Goal: Task Accomplishment & Management: Complete application form

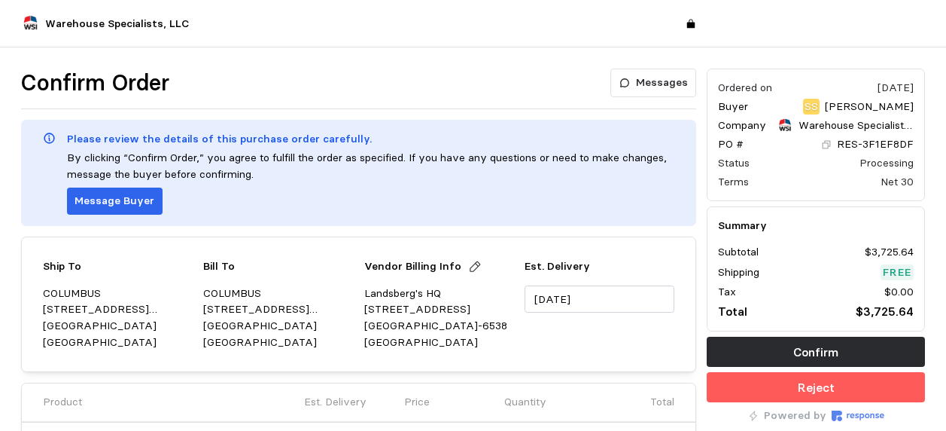
scroll to position [301, 0]
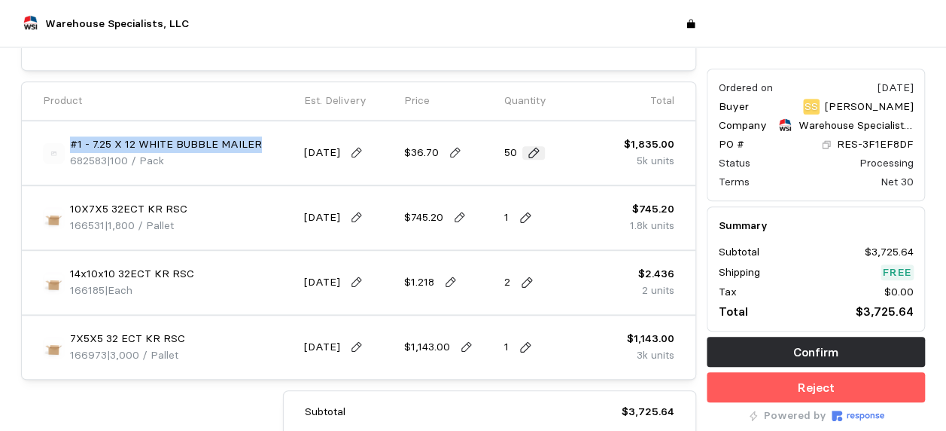
click at [538, 152] on icon at bounding box center [534, 153] width 14 height 14
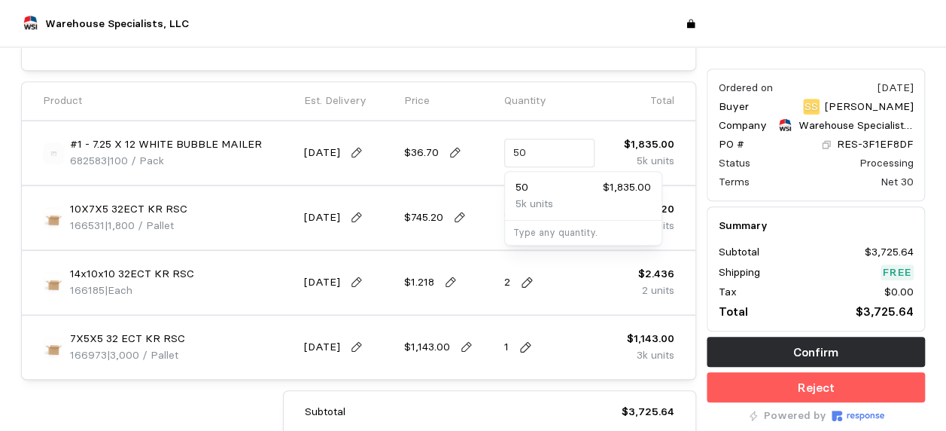
drag, startPoint x: 568, startPoint y: 154, endPoint x: 465, endPoint y: 143, distance: 103.7
click at [465, 143] on div "#1 - 7.25 X 12 WHITE BUBBLE MAILER 682583 | 100 / Pack [DATE] $36.70 50 $1,835.…" at bounding box center [359, 152] width 642 height 53
type input "0"
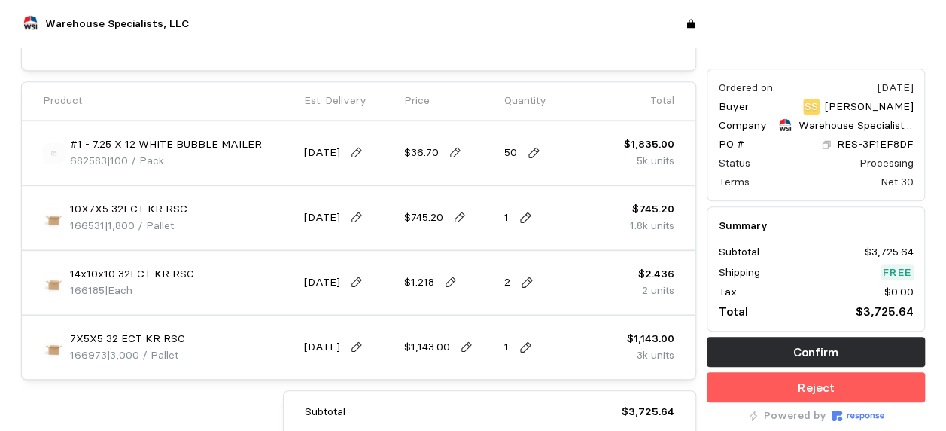
click at [509, 105] on p "Quantity" at bounding box center [525, 101] width 42 height 17
click at [531, 152] on icon at bounding box center [534, 153] width 14 height 14
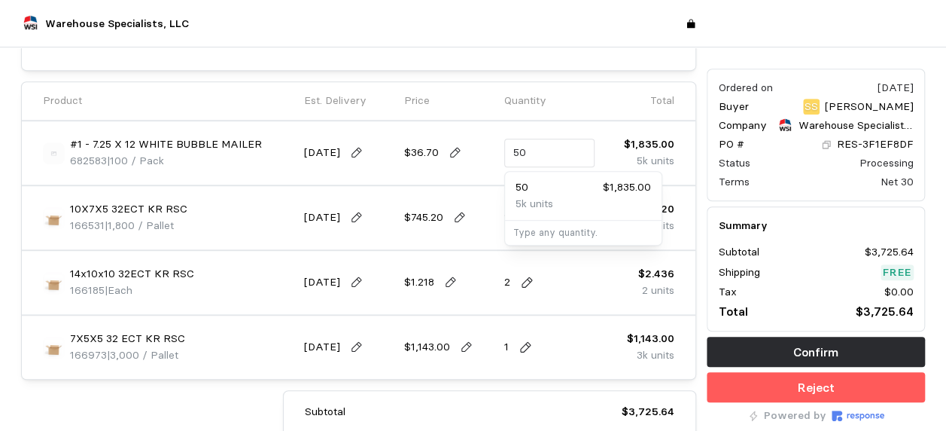
type input "5"
type input "0"
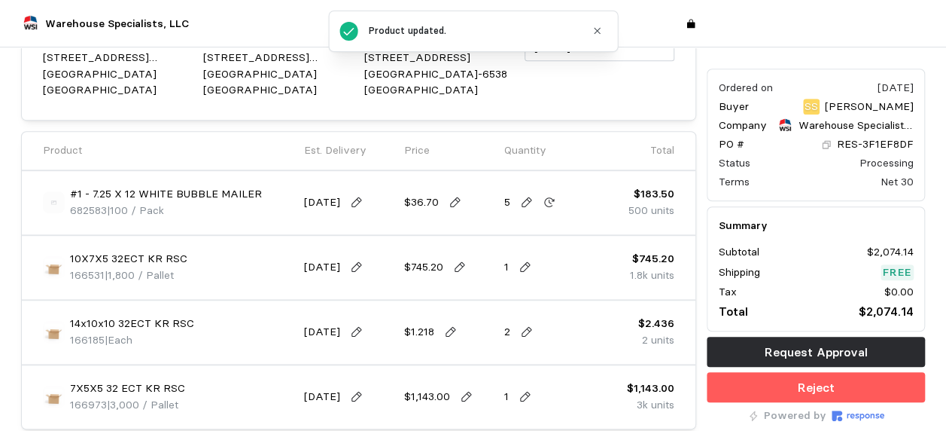
scroll to position [349, 0]
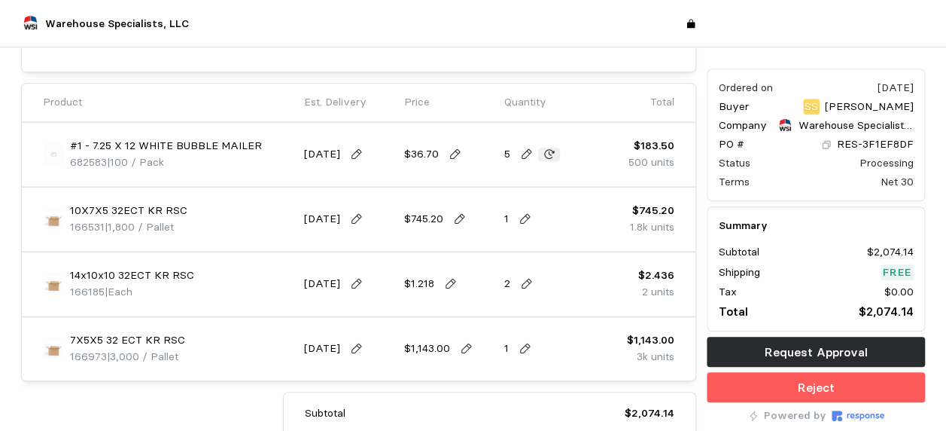
click at [541, 152] on button at bounding box center [549, 155] width 23 height 14
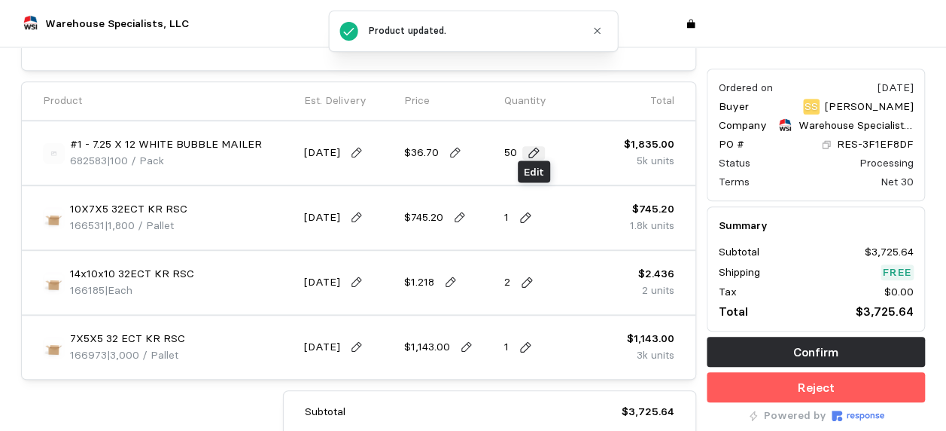
click at [535, 152] on icon at bounding box center [534, 153] width 11 height 11
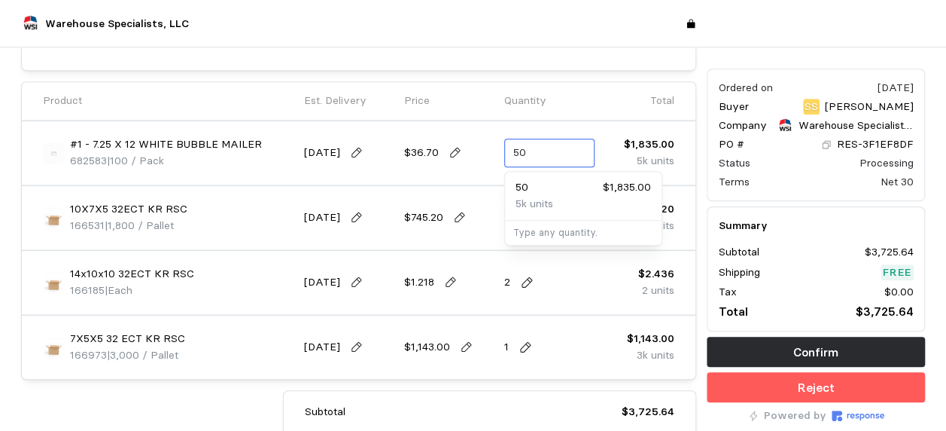
type input "5"
type input "0"
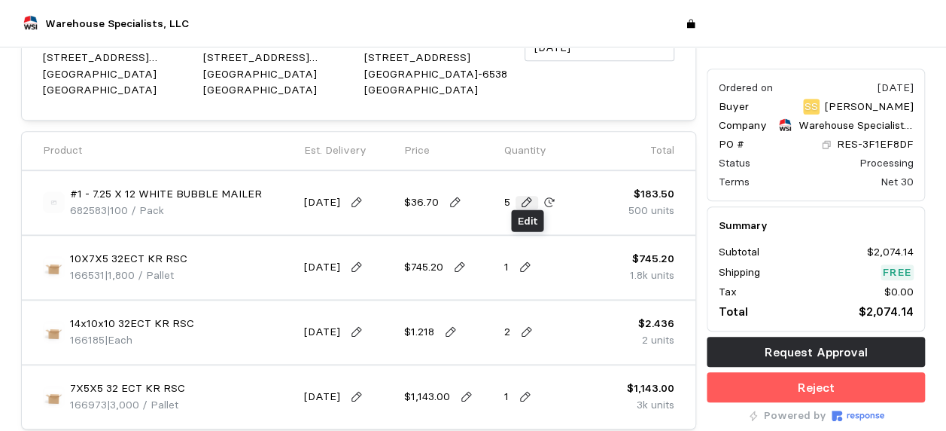
click at [526, 198] on icon at bounding box center [527, 202] width 11 height 11
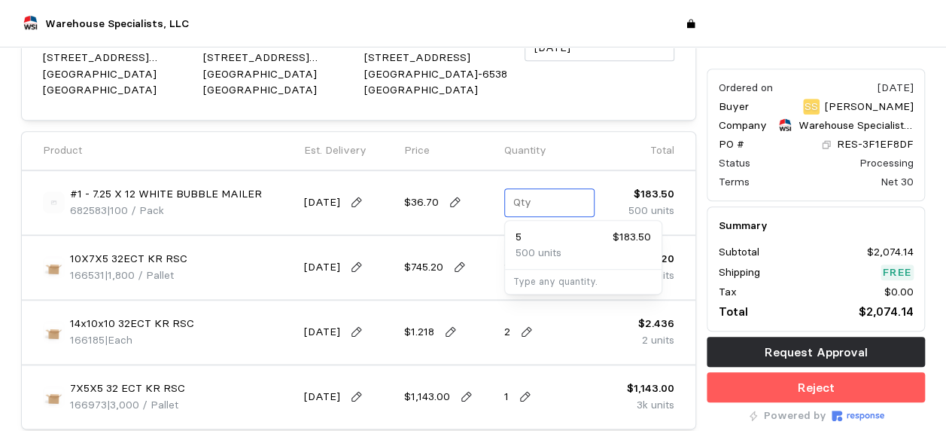
type input "0"
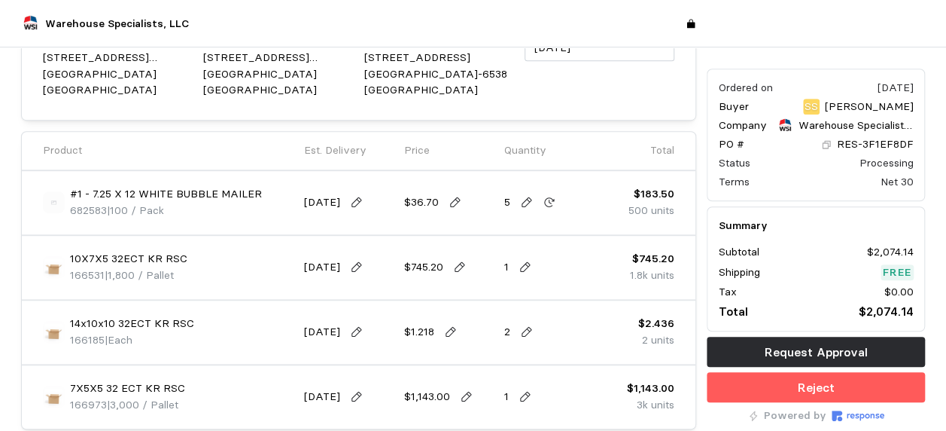
click at [513, 194] on div "5" at bounding box center [532, 202] width 56 height 17
click at [538, 204] on button at bounding box center [549, 203] width 23 height 14
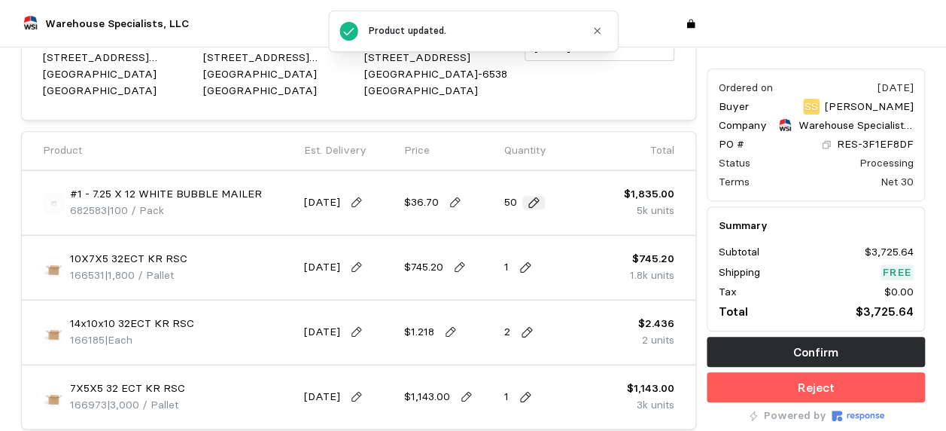
click at [531, 204] on icon at bounding box center [534, 202] width 11 height 11
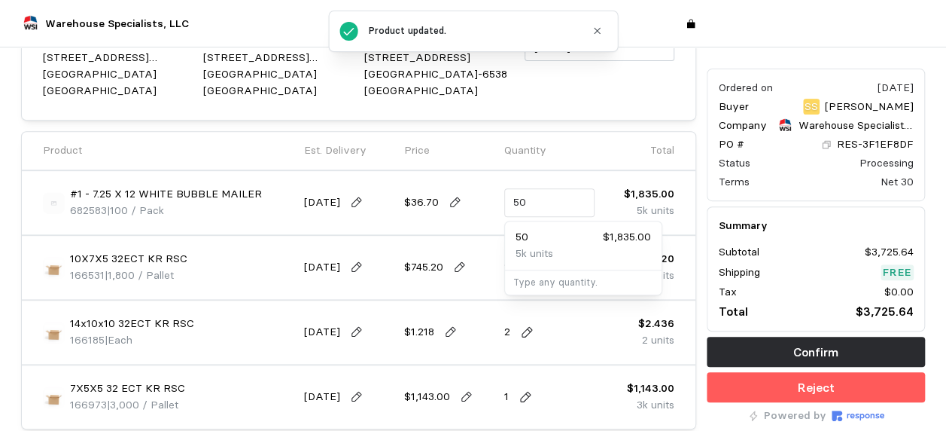
type input "5"
click at [576, 284] on p "Type any quantity." at bounding box center [583, 283] width 141 height 14
type input "0"
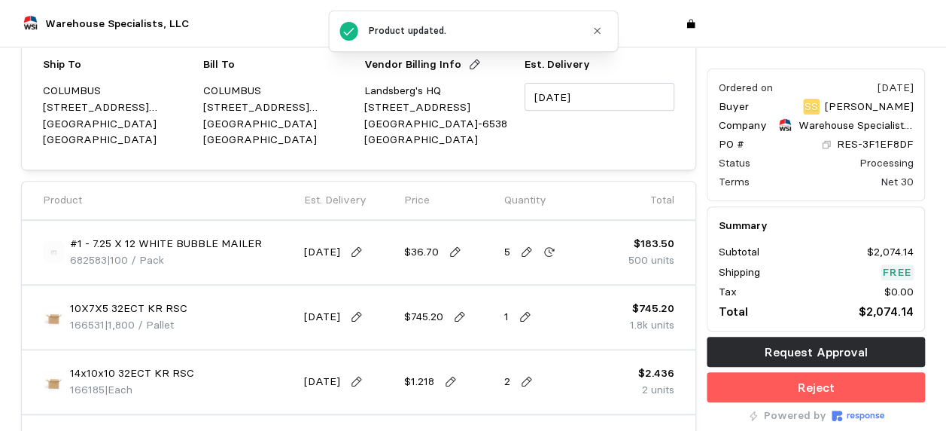
scroll to position [301, 0]
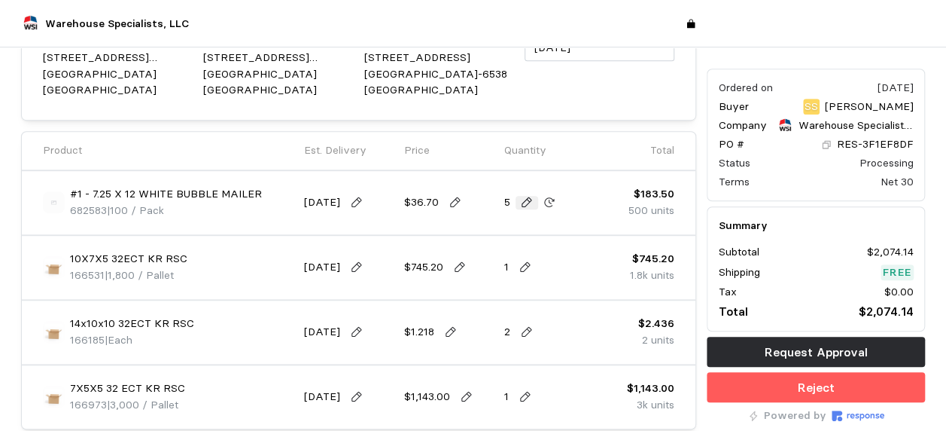
click at [535, 197] on button at bounding box center [527, 203] width 23 height 14
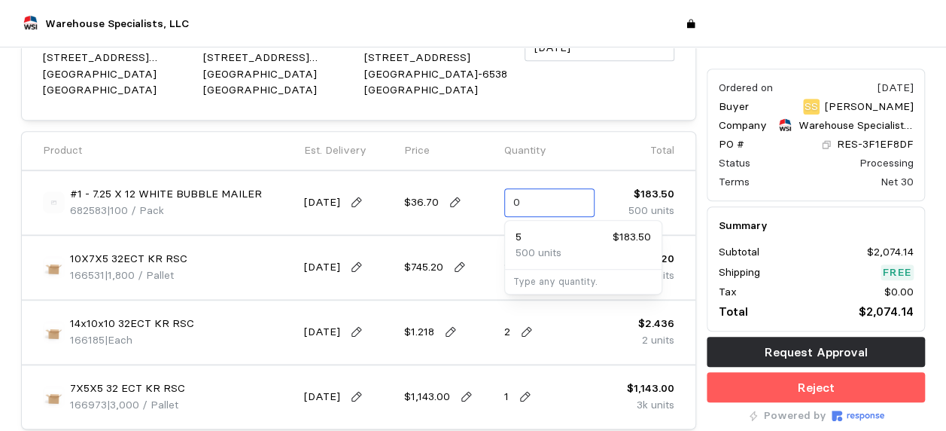
type input "0"
click at [574, 143] on div "Quantity" at bounding box center [549, 150] width 90 height 17
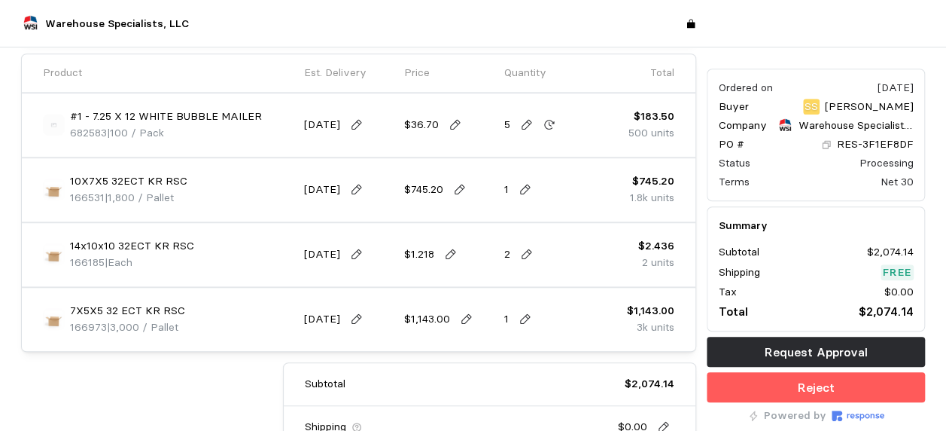
scroll to position [226, 0]
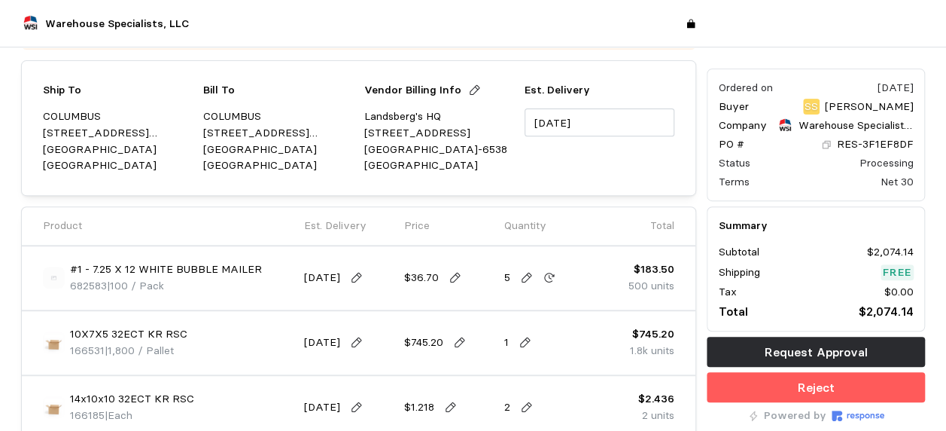
click at [508, 276] on p "5" at bounding box center [507, 278] width 6 height 17
click at [550, 273] on icon at bounding box center [550, 278] width 14 height 14
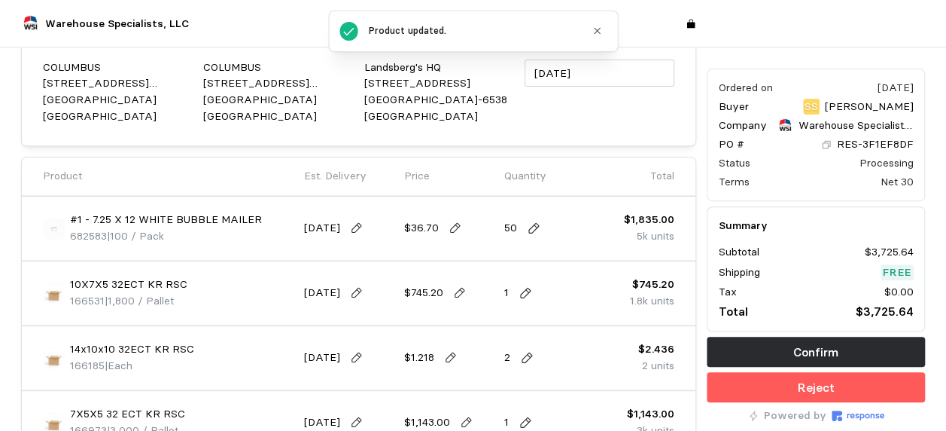
scroll to position [176, 0]
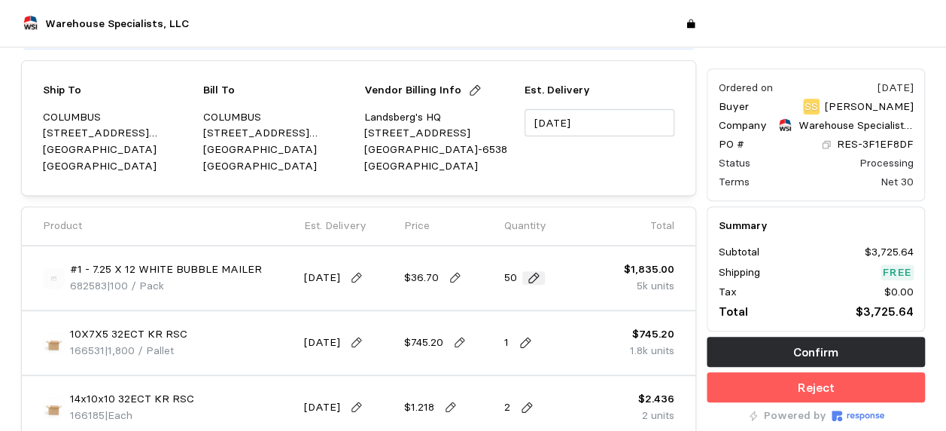
click at [533, 275] on icon at bounding box center [534, 278] width 14 height 14
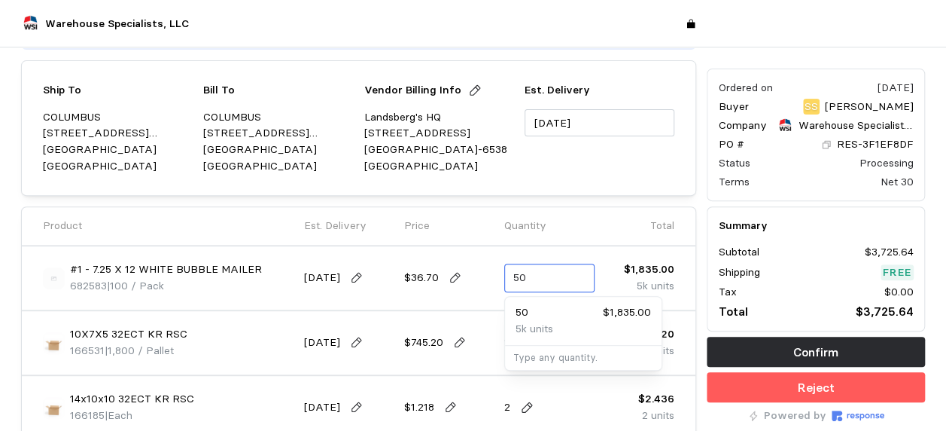
type input "5"
type input "1"
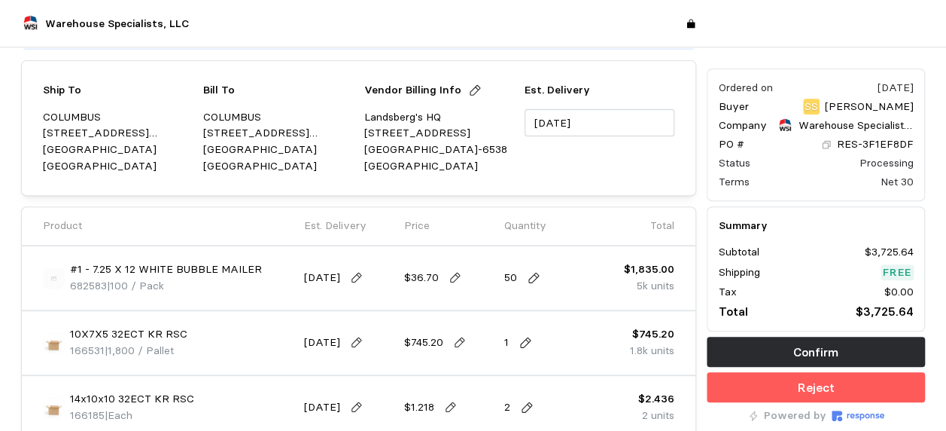
click at [518, 241] on div "Product Est. Delivery Price Quantity Total" at bounding box center [359, 226] width 674 height 38
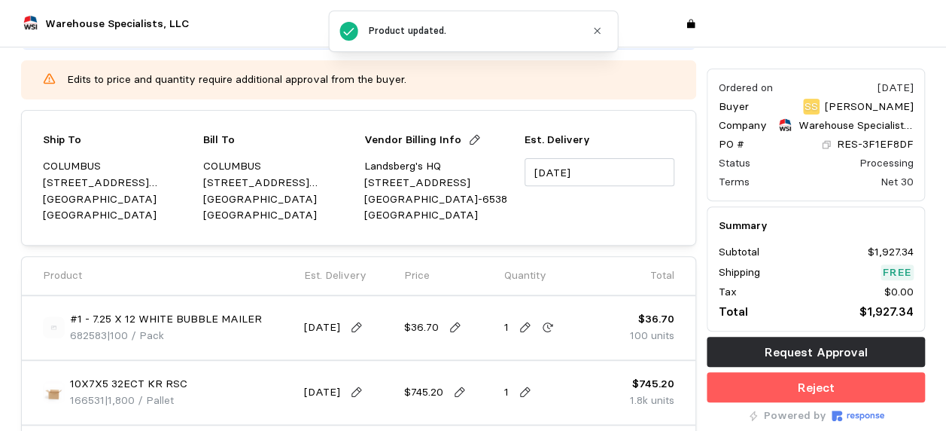
scroll to position [402, 0]
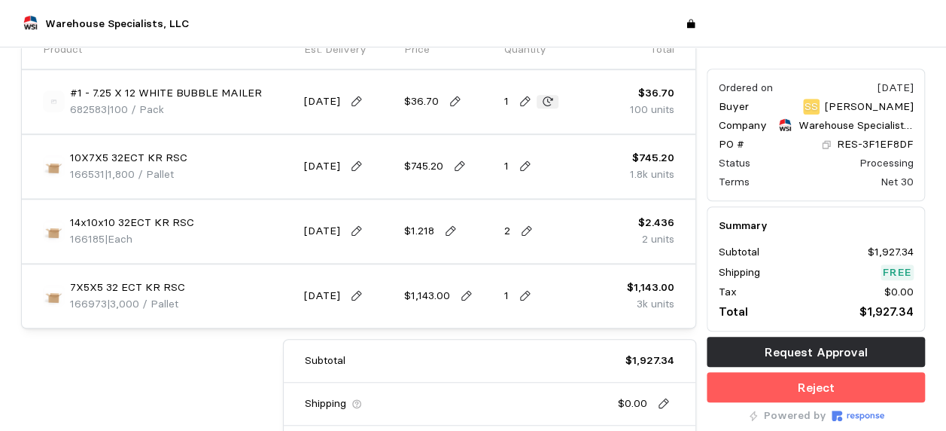
click at [548, 98] on icon at bounding box center [548, 102] width 14 height 14
click at [532, 94] on icon at bounding box center [534, 101] width 14 height 14
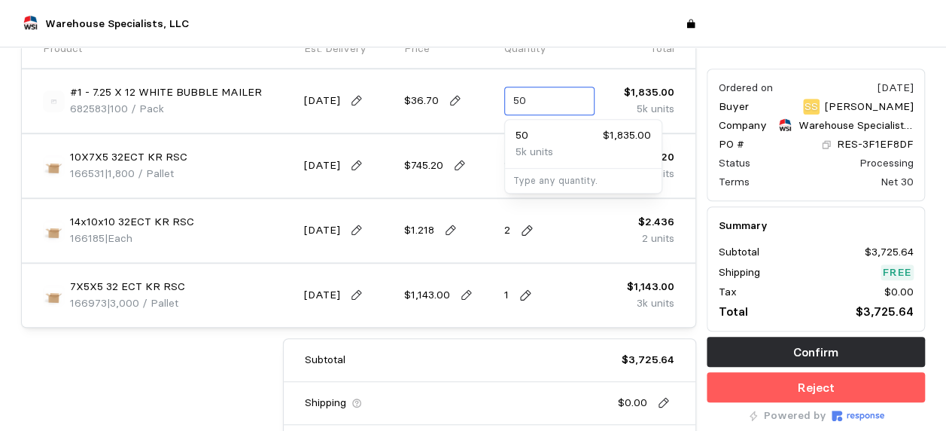
type input "5"
type input "0"
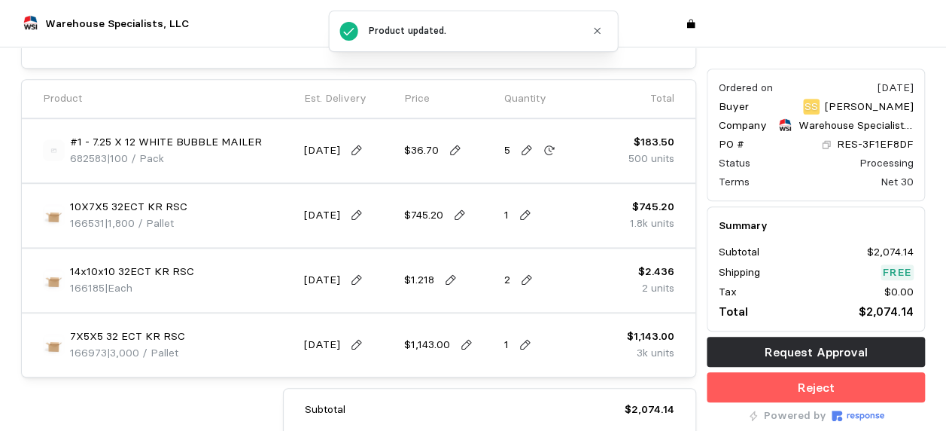
click at [504, 150] on p "5" at bounding box center [507, 150] width 6 height 17
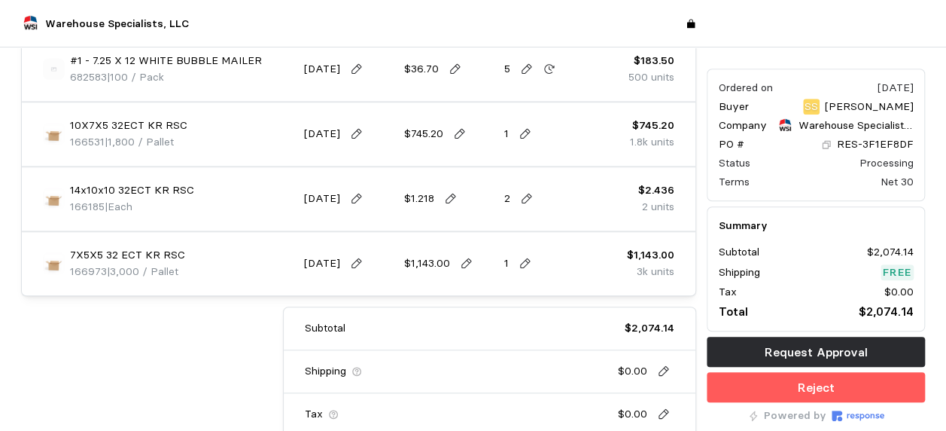
scroll to position [278, 0]
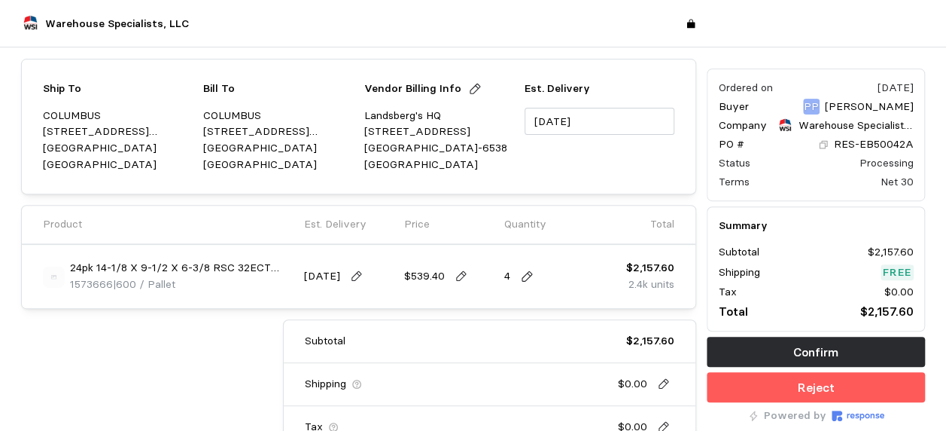
scroll to position [319, 0]
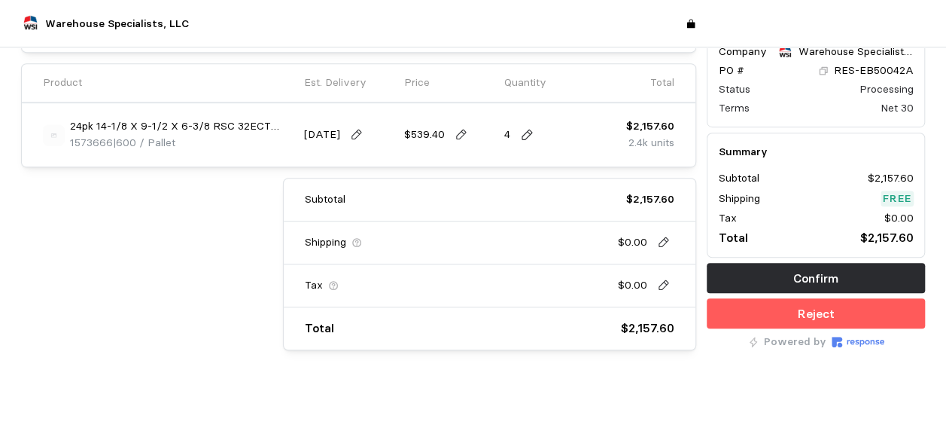
drag, startPoint x: 259, startPoint y: 130, endPoint x: 313, endPoint y: 124, distance: 54.5
click at [259, 130] on p "24pk 14-1/8 X 9-1/2 X 6-3/8 RSC 32ECT Kraft" at bounding box center [182, 126] width 224 height 17
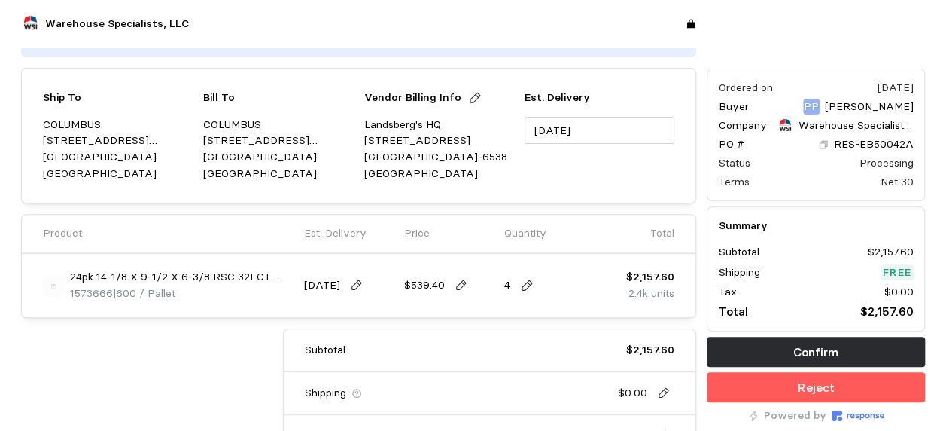
scroll to position [0, 0]
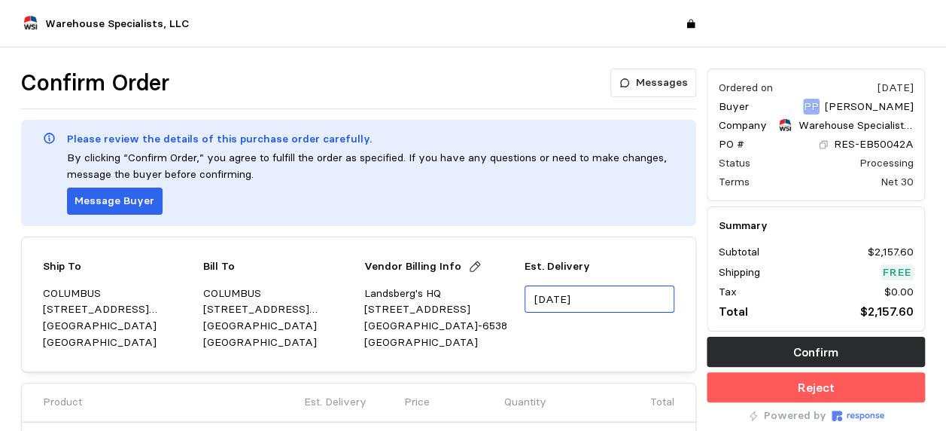
click at [654, 288] on input "10/06/2025" at bounding box center [600, 299] width 150 height 28
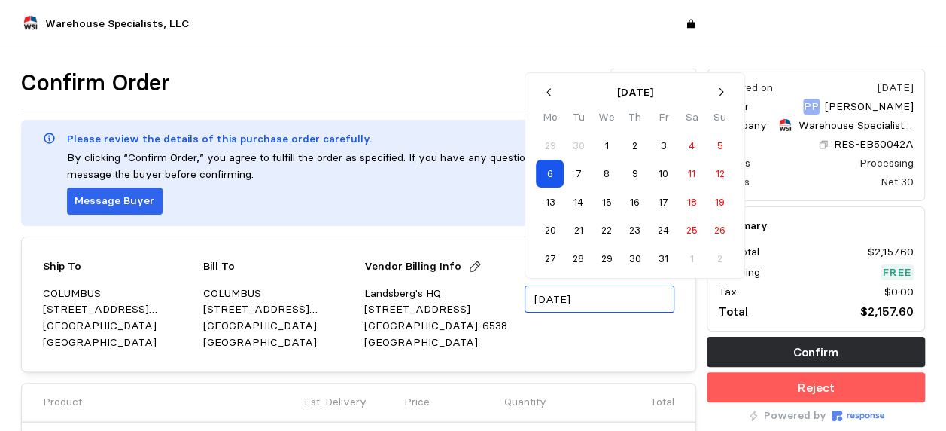
click at [547, 88] on icon "button" at bounding box center [550, 92] width 13 height 13
click at [669, 230] on button "26" at bounding box center [664, 230] width 28 height 28
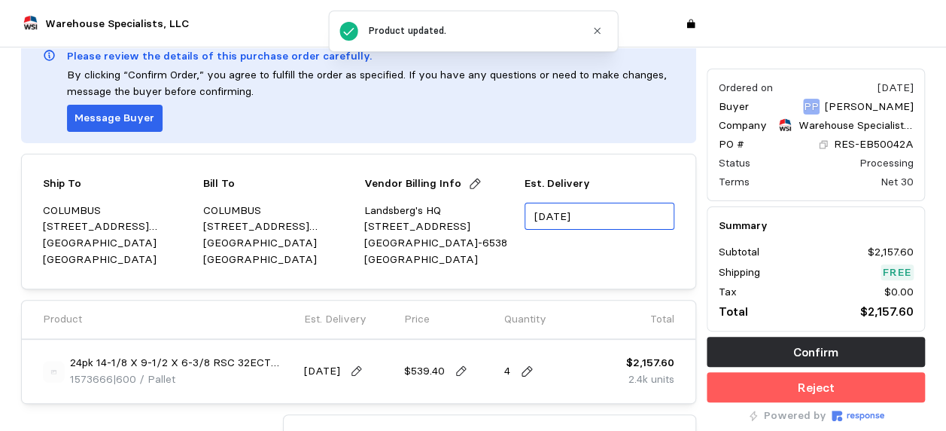
scroll to position [151, 0]
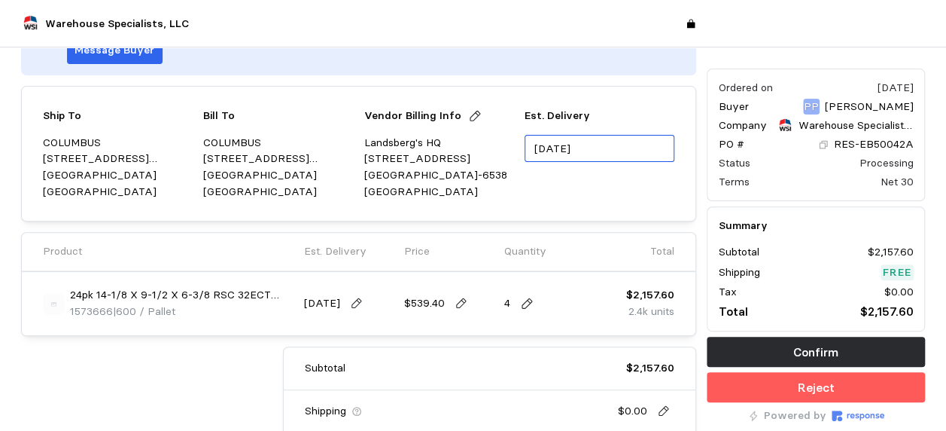
click at [651, 151] on input "09/25/2025" at bounding box center [600, 149] width 150 height 28
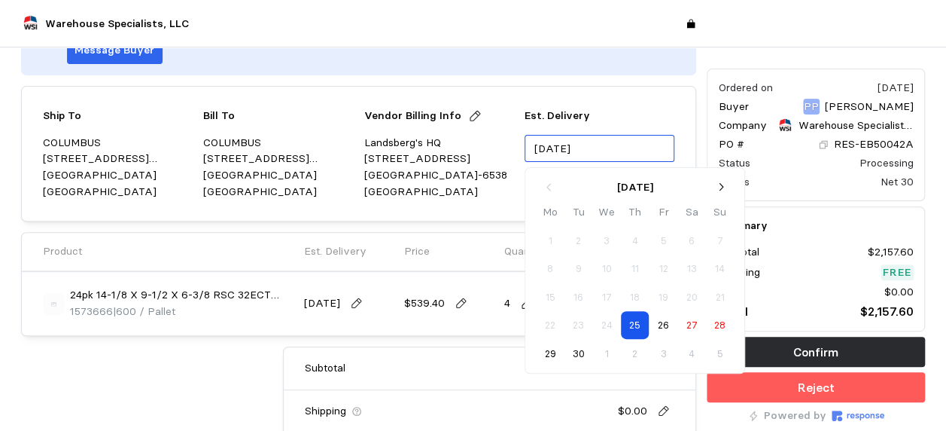
click at [669, 326] on button "26" at bounding box center [664, 325] width 28 height 28
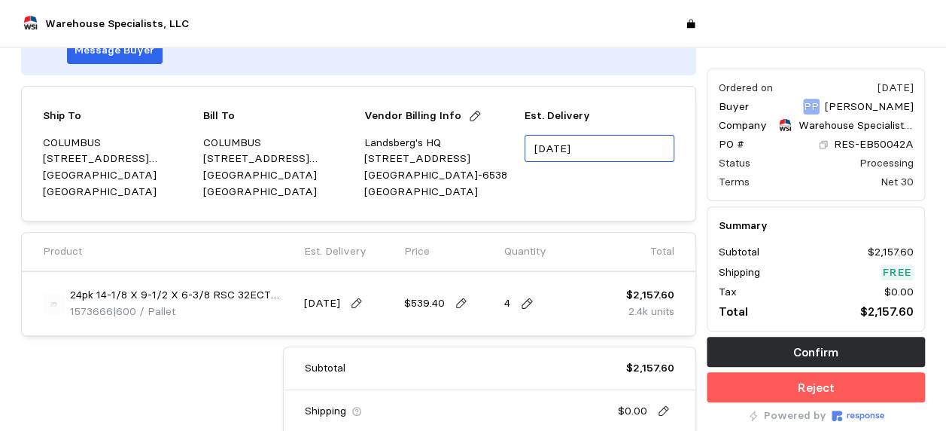
click at [565, 142] on input "09/25/2025" at bounding box center [600, 149] width 150 height 28
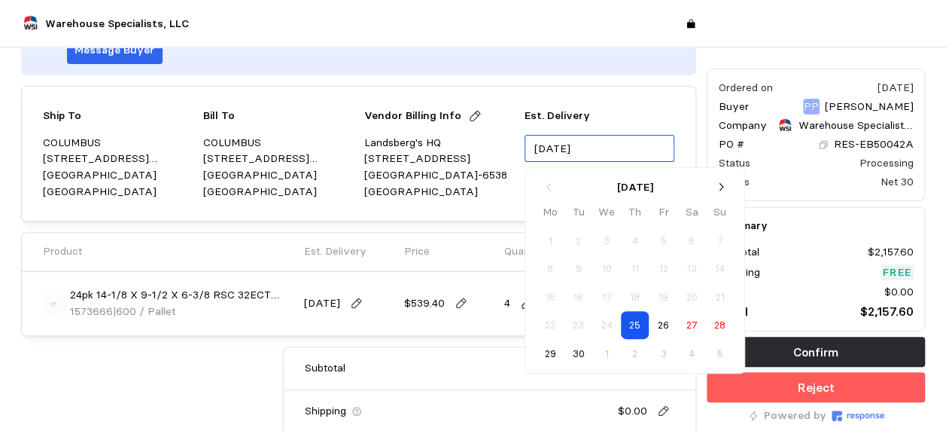
click at [561, 143] on input "09/25/2025" at bounding box center [600, 149] width 150 height 28
click at [634, 149] on input "09/26/2025" at bounding box center [600, 149] width 150 height 28
click at [634, 149] on input "09/25/2025" at bounding box center [600, 149] width 150 height 28
click at [660, 328] on button "26" at bounding box center [664, 325] width 28 height 28
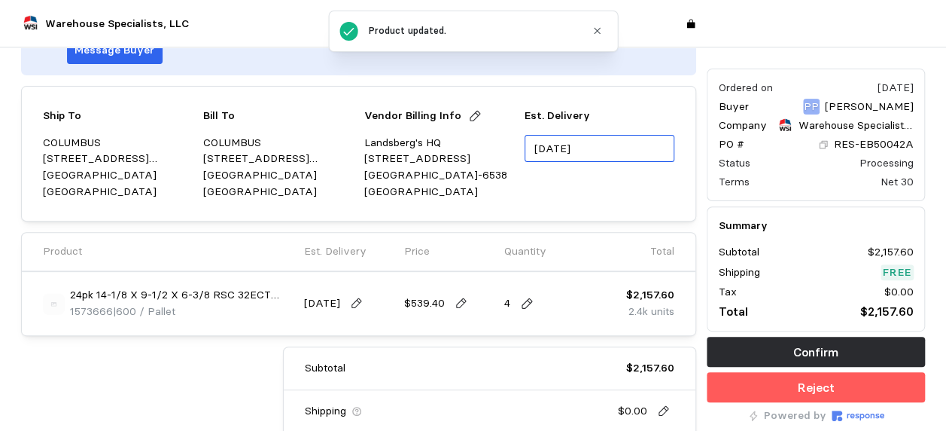
click at [563, 148] on input "09/25/2025" at bounding box center [600, 149] width 150 height 28
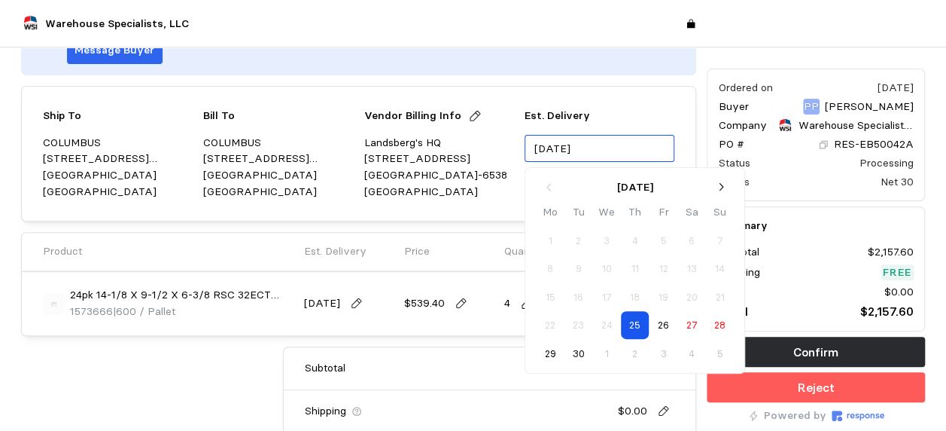
drag, startPoint x: 563, startPoint y: 148, endPoint x: 554, endPoint y: 150, distance: 9.2
click at [554, 150] on input "09/25/2025" at bounding box center [600, 149] width 150 height 28
type input "09/25/2025"
click at [256, 330] on div "24pk 14-1/8 X 9-1/2 X 6-3/8 RSC 32ECT Kraft 1573666 | 600 / Pallet 9/25/25 $539…" at bounding box center [359, 303] width 674 height 63
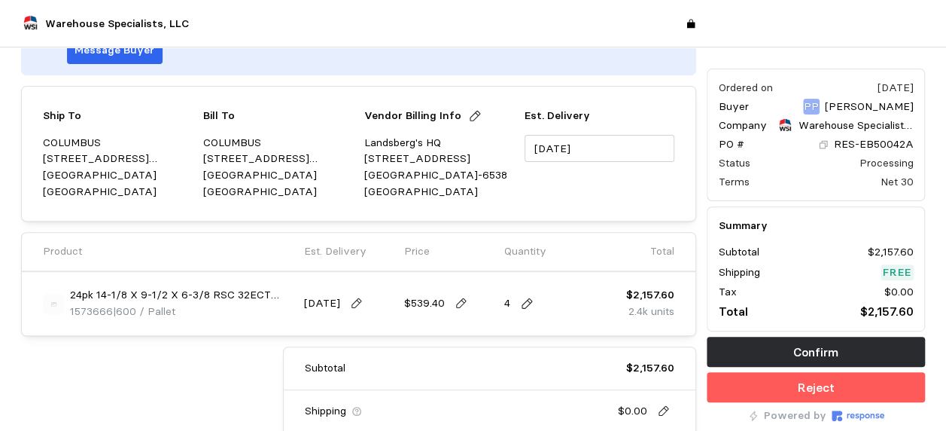
scroll to position [301, 0]
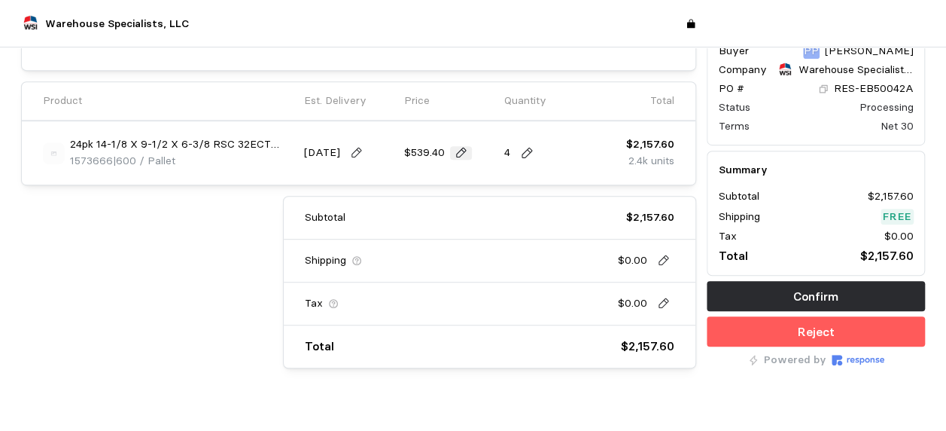
click at [459, 149] on icon at bounding box center [462, 153] width 14 height 14
drag, startPoint x: 474, startPoint y: 156, endPoint x: 342, endPoint y: 145, distance: 133.0
click at [342, 145] on div "24pk 14-1/8 X 9-1/2 X 6-3/8 RSC 32ECT Kraft 1573666 | 600 / Pallet 9/25/25 539.…" at bounding box center [359, 152] width 642 height 53
type input "0.899"
click at [524, 146] on icon at bounding box center [527, 153] width 14 height 14
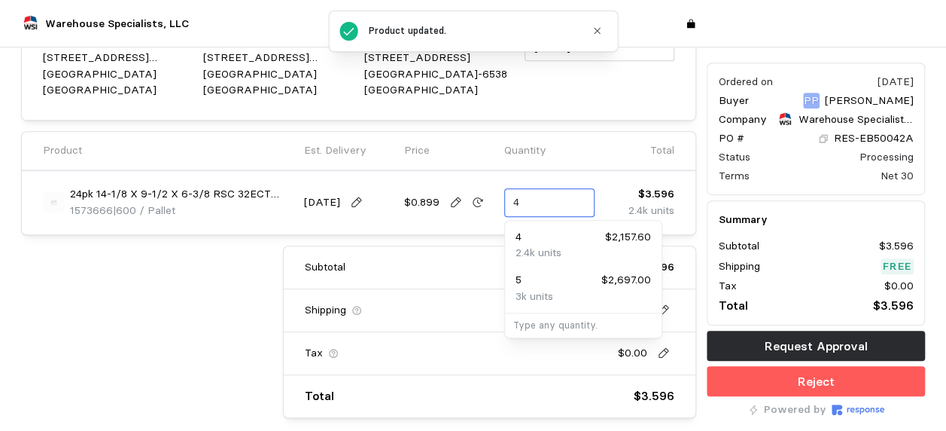
scroll to position [349, 0]
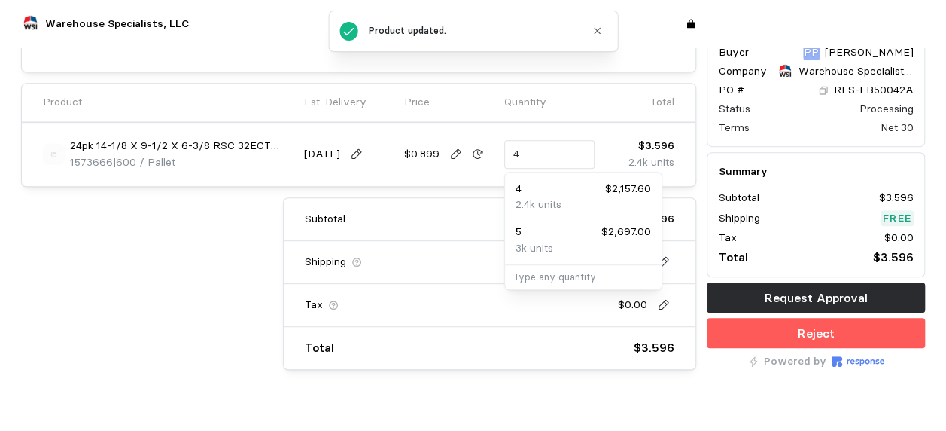
drag, startPoint x: 529, startPoint y: 149, endPoint x: 495, endPoint y: 147, distance: 34.0
click at [495, 147] on div "24pk 14-1/8 X 9-1/2 X 6-3/8 RSC 32ECT Kraft 1573666 | 600 / Pallet 9/25/25 $0.8…" at bounding box center [359, 154] width 642 height 53
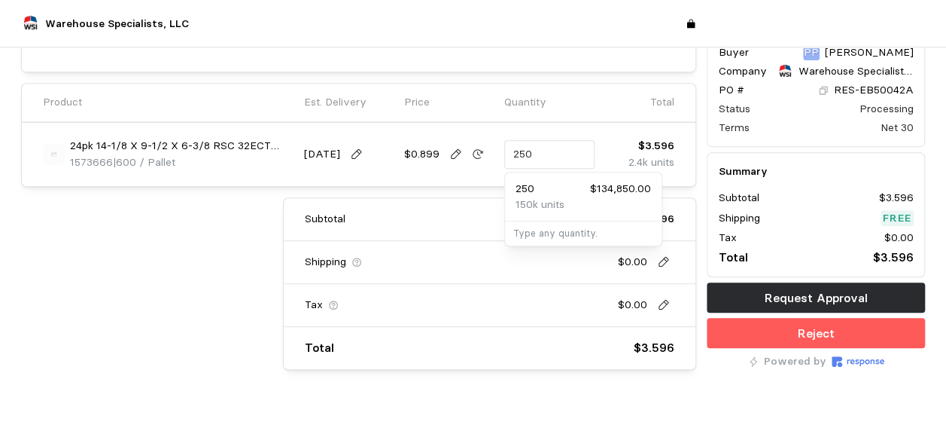
type input "2,500"
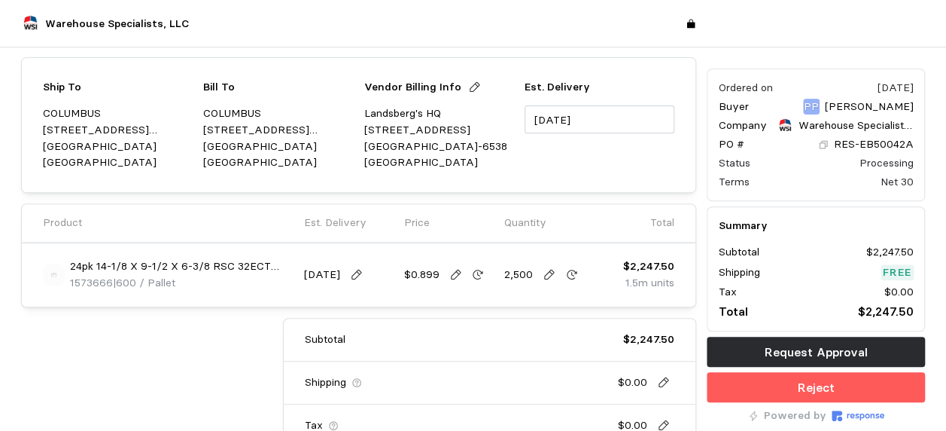
scroll to position [123, 0]
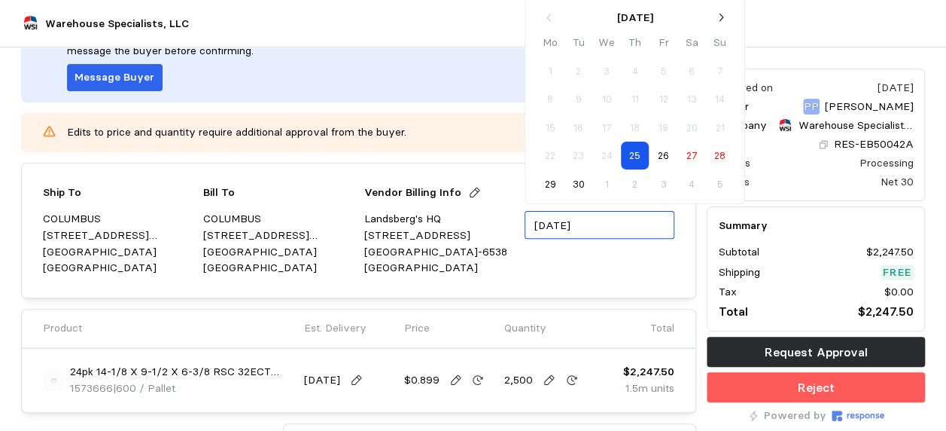
click at [625, 222] on input "09/25/2025" at bounding box center [600, 225] width 150 height 28
click at [669, 158] on button "26" at bounding box center [664, 156] width 28 height 28
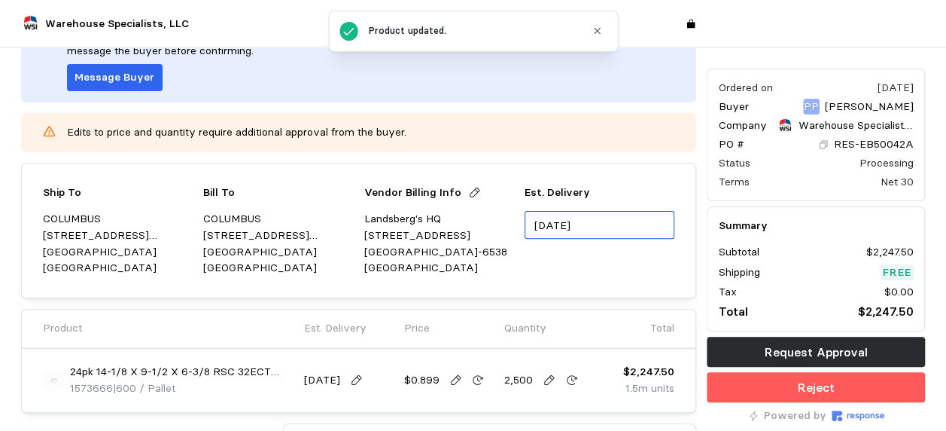
click at [577, 225] on input "09/25/2025" at bounding box center [600, 225] width 150 height 28
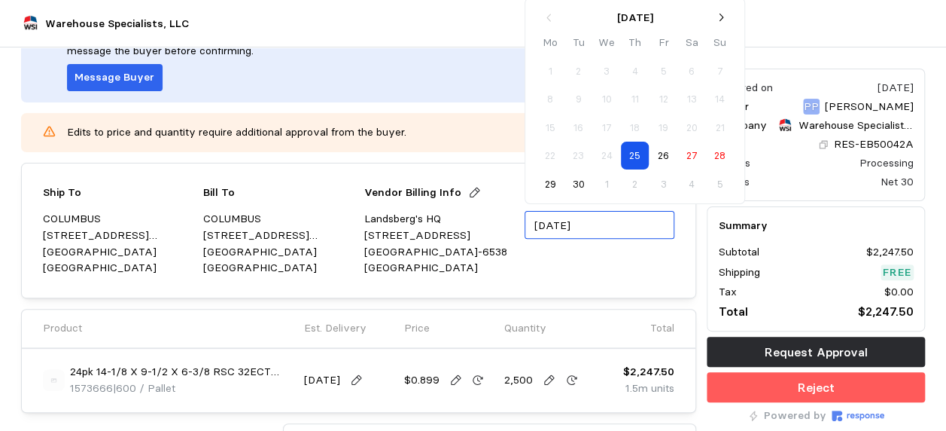
click at [562, 229] on input "09/25/2025" at bounding box center [600, 225] width 150 height 28
click at [565, 180] on button "30" at bounding box center [579, 184] width 28 height 28
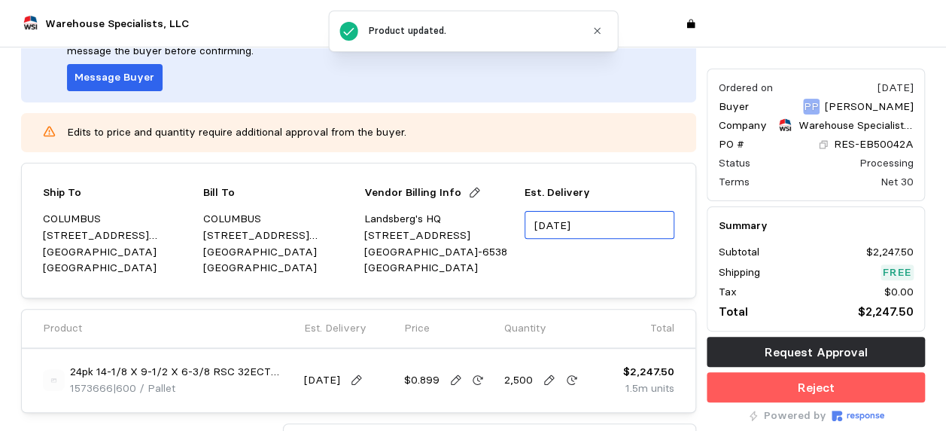
click at [608, 233] on input "09/29/2025" at bounding box center [600, 225] width 150 height 28
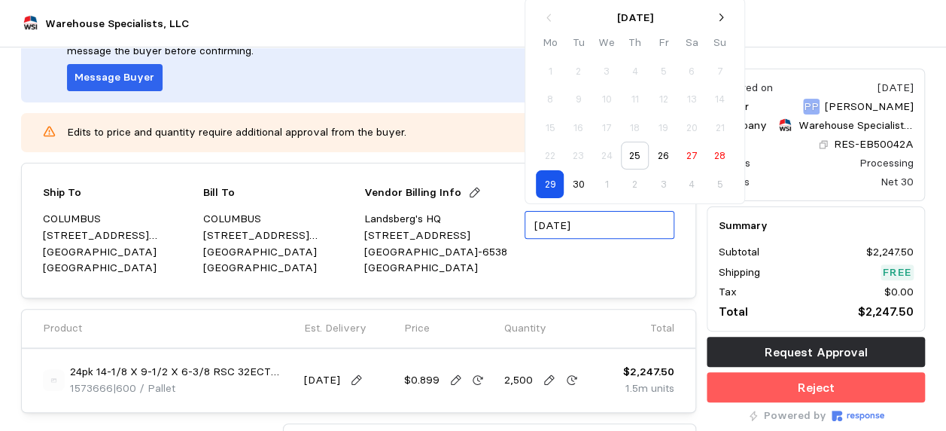
click at [669, 151] on button "26" at bounding box center [664, 156] width 28 height 28
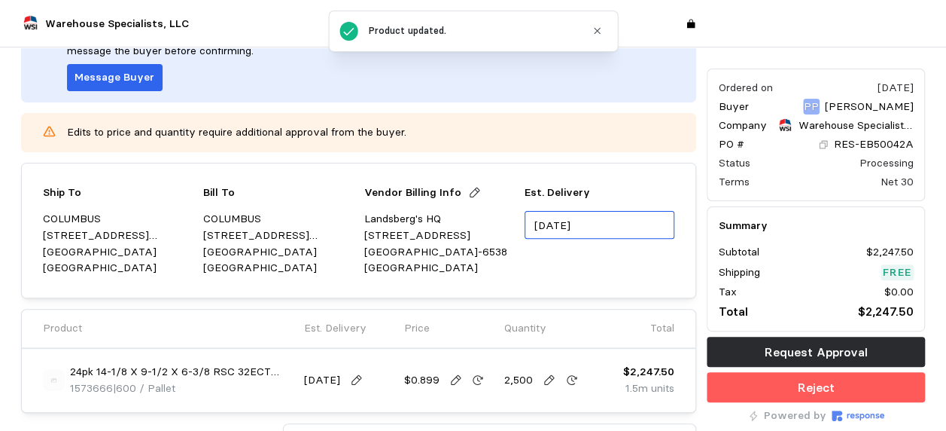
click at [610, 221] on input "09/25/2025" at bounding box center [600, 225] width 150 height 28
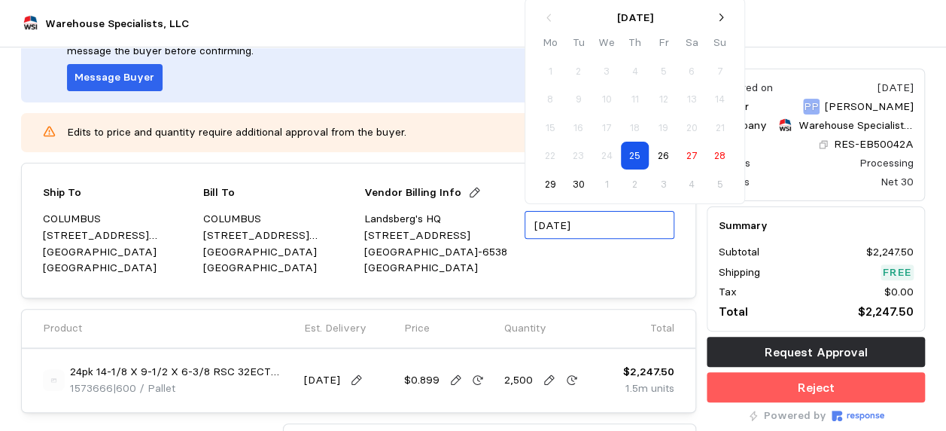
click at [670, 145] on button "26" at bounding box center [664, 156] width 28 height 28
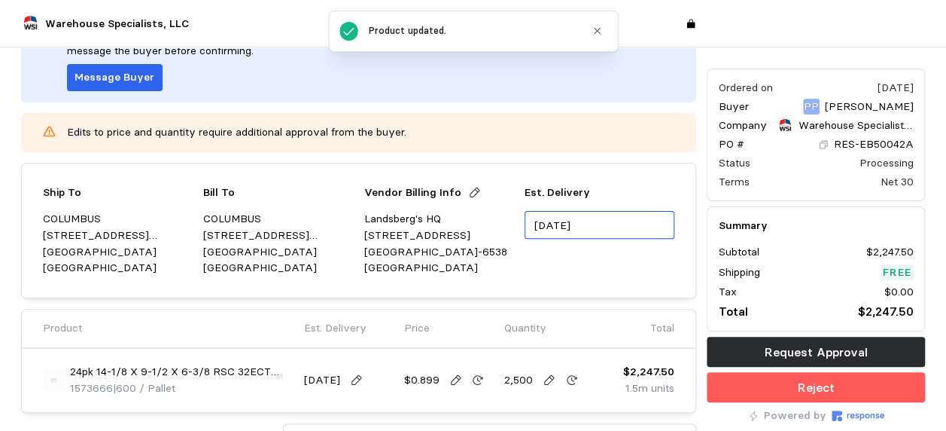
click at [605, 217] on input "09/25/2025" at bounding box center [600, 225] width 150 height 28
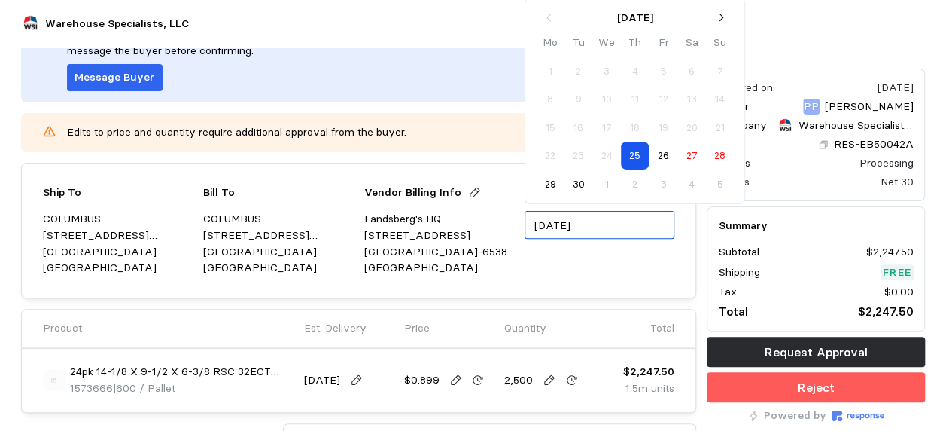
click at [583, 178] on button "30" at bounding box center [579, 184] width 28 height 28
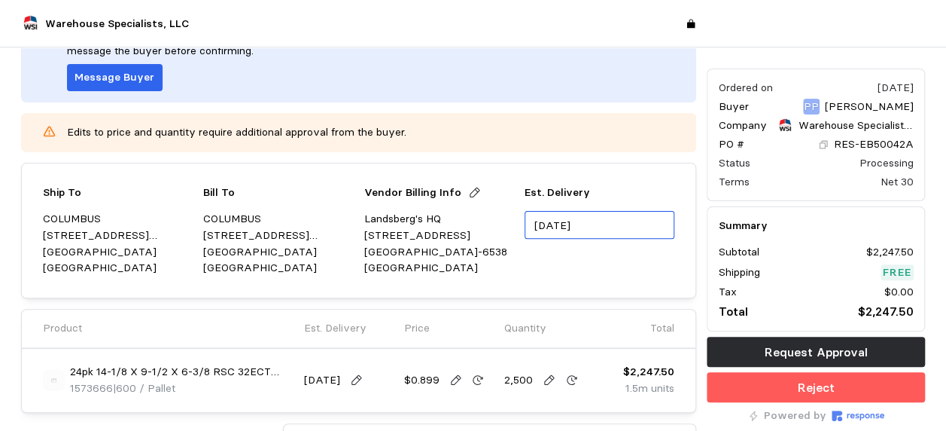
type input "09/29/2025"
click at [604, 229] on input "09/29/2025" at bounding box center [600, 225] width 150 height 28
click at [636, 271] on div "Est. Delivery 09/29/2025" at bounding box center [600, 230] width 150 height 92
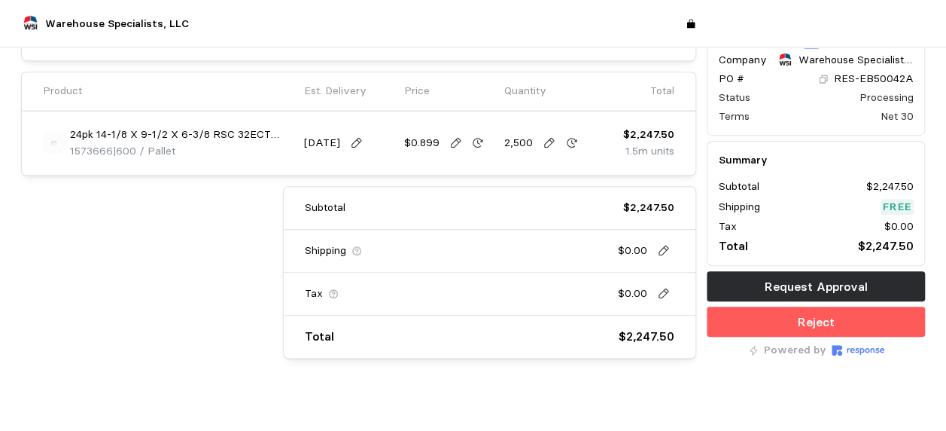
scroll to position [368, 0]
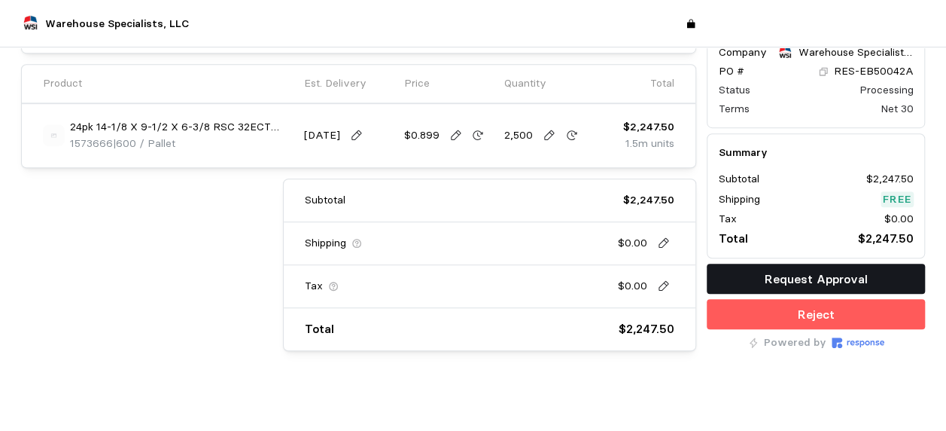
click at [761, 267] on button "Request Approval" at bounding box center [816, 279] width 218 height 30
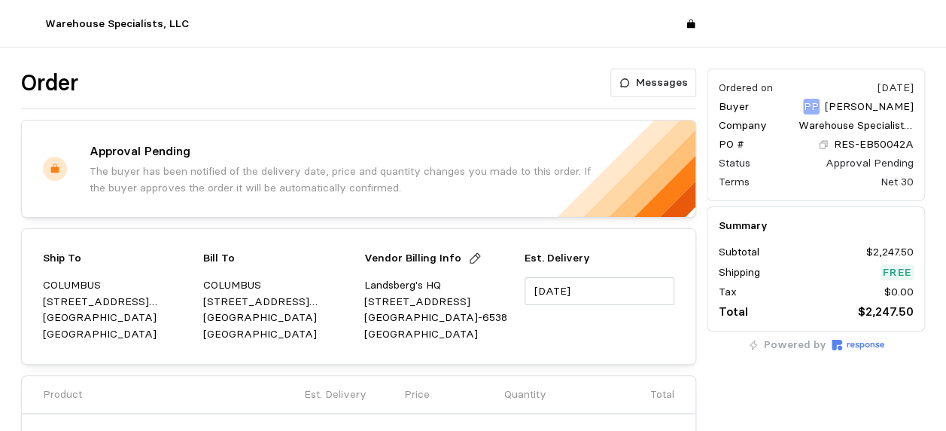
scroll to position [226, 0]
